Goal: Find specific page/section

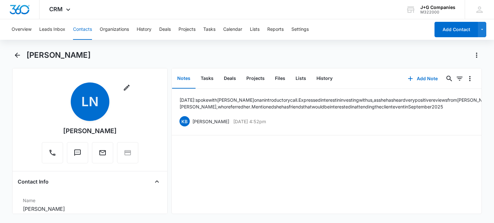
scroll to position [32, 0]
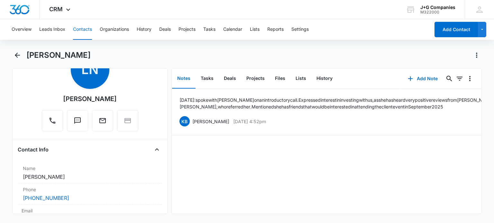
click at [79, 28] on button "Contacts" at bounding box center [82, 29] width 19 height 21
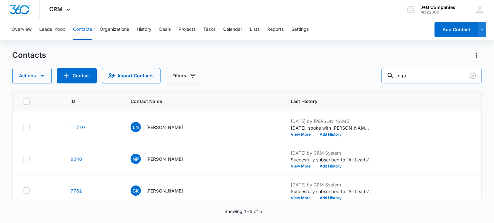
drag, startPoint x: 419, startPoint y: 79, endPoint x: 415, endPoint y: 79, distance: 4.2
click at [415, 79] on input "ngo" at bounding box center [431, 75] width 100 height 15
type input "n"
type input "[PERSON_NAME]"
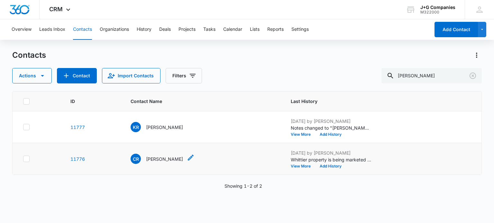
click at [163, 159] on p "[PERSON_NAME]" at bounding box center [164, 159] width 37 height 7
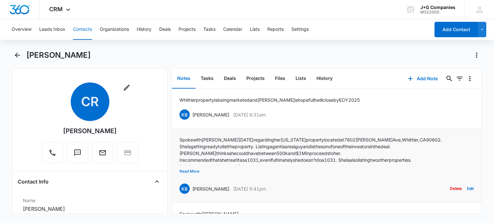
click at [189, 170] on button "Read More" at bounding box center [189, 171] width 20 height 12
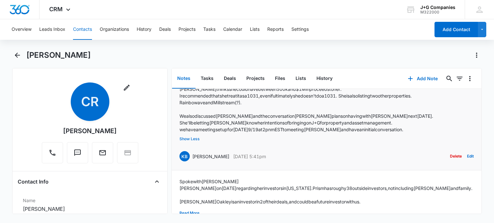
scroll to position [93, 0]
